Goal: Complete application form

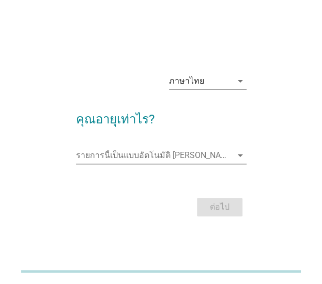
click at [171, 158] on input "รายการนี้เป็นแบบอัตโนมัติ คุณสามารถพิมพ์ลงในรายการนี้" at bounding box center [154, 155] width 156 height 17
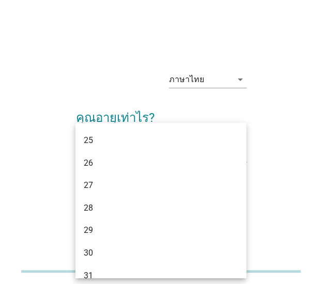
scroll to position [206, 0]
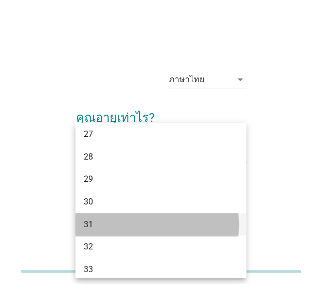
click at [113, 225] on div "31" at bounding box center [154, 224] width 141 height 12
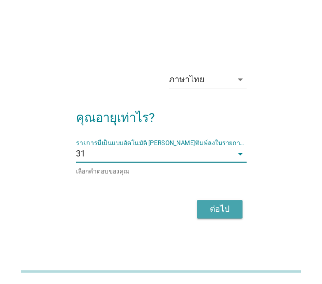
click at [220, 206] on div "ต่อไป" at bounding box center [219, 209] width 29 height 12
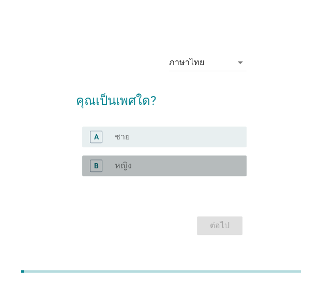
click at [190, 162] on div "radio_button_unchecked หญิง" at bounding box center [172, 166] width 115 height 10
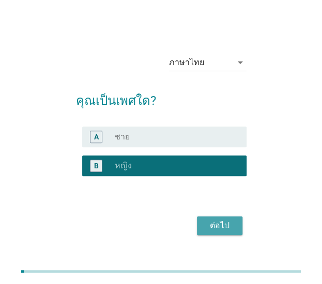
click at [210, 223] on div "ต่อไป" at bounding box center [219, 225] width 29 height 12
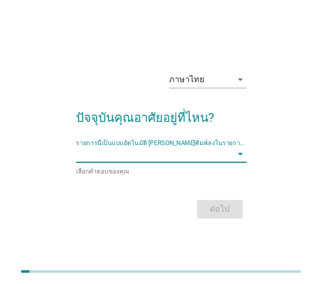
click at [219, 155] on input "รายการนี้เป็นแบบอัตโนมัติ คุณสามารถพิมพ์ลงในรายการนี้" at bounding box center [154, 154] width 156 height 17
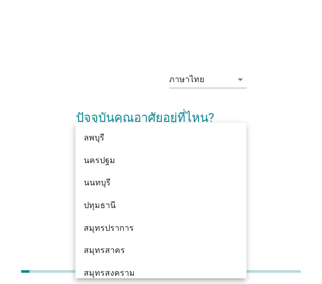
scroll to position [929, 0]
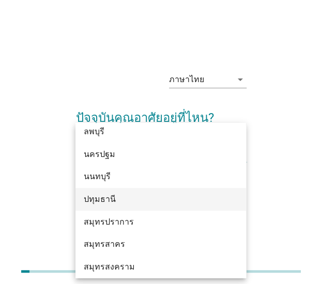
click at [153, 196] on div "ปทุมธานี" at bounding box center [154, 199] width 141 height 12
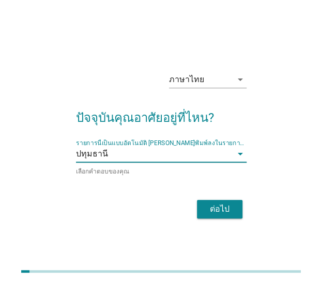
click at [218, 205] on div "ต่อไป" at bounding box center [219, 209] width 29 height 12
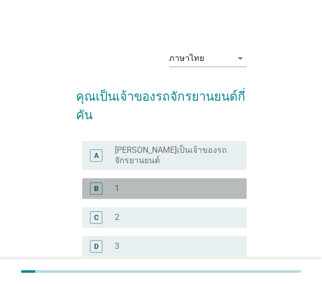
click at [164, 182] on div "radio_button_unchecked 1" at bounding box center [176, 188] width 123 height 12
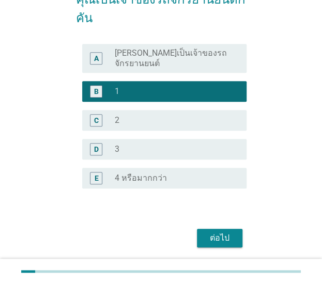
scroll to position [103, 0]
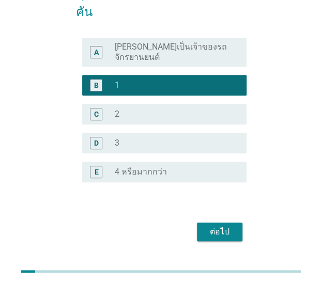
click at [220, 226] on div "ต่อไป" at bounding box center [219, 232] width 29 height 12
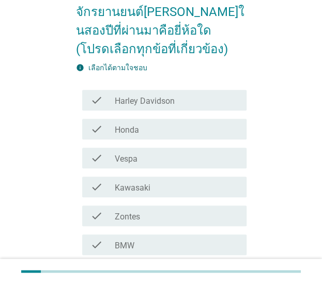
scroll to position [0, 0]
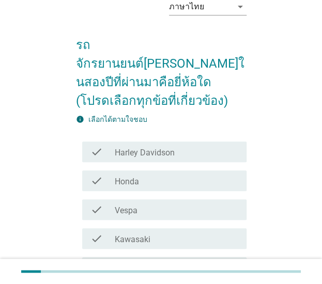
click at [170, 174] on div "check_box_outline_blank Honda" at bounding box center [176, 180] width 123 height 12
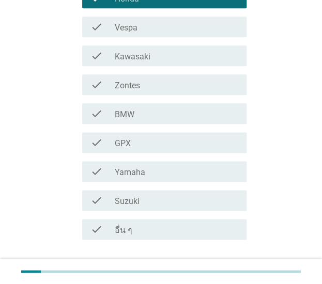
scroll to position [288, 0]
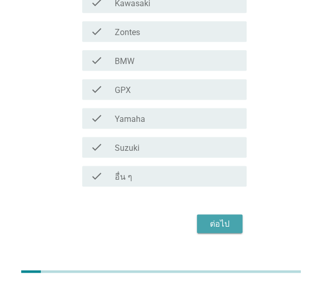
click at [210, 217] on div "ต่อไป" at bounding box center [219, 223] width 29 height 12
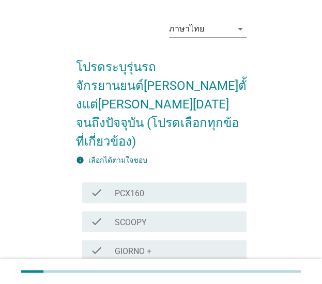
scroll to position [52, 0]
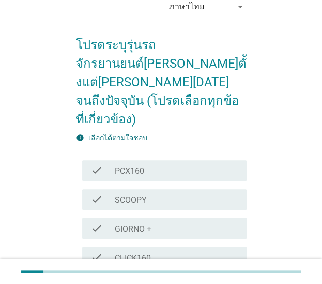
click at [170, 193] on div "check_box_outline_blank SCOOPY" at bounding box center [176, 199] width 123 height 12
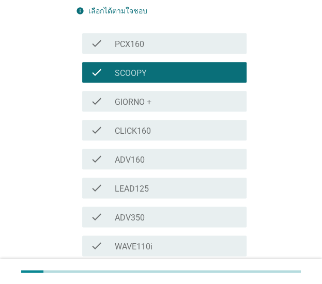
scroll to position [393, 0]
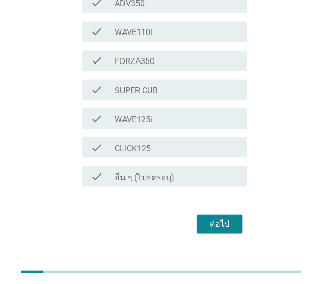
click at [207, 217] on div "ต่อไป" at bounding box center [219, 223] width 29 height 12
